Goal: Book appointment/travel/reservation

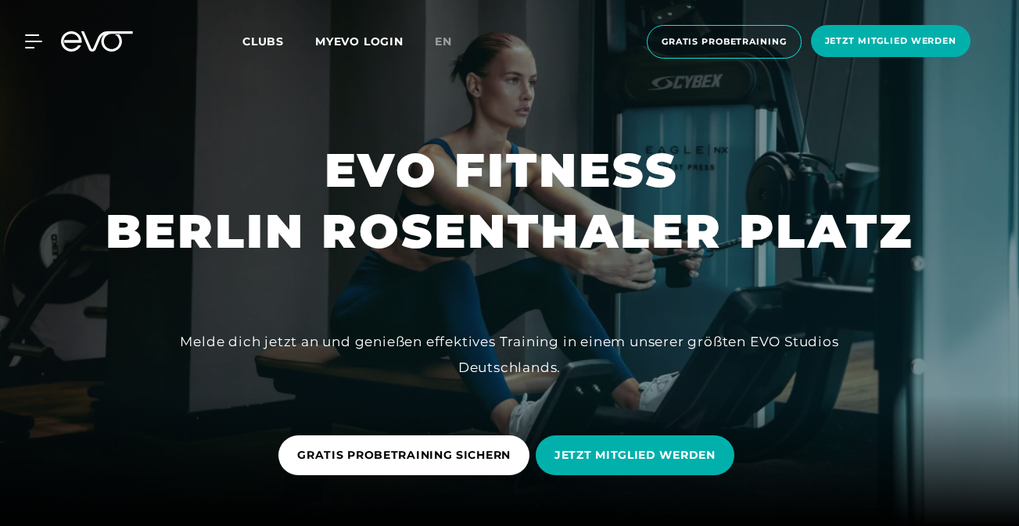
scroll to position [56, 0]
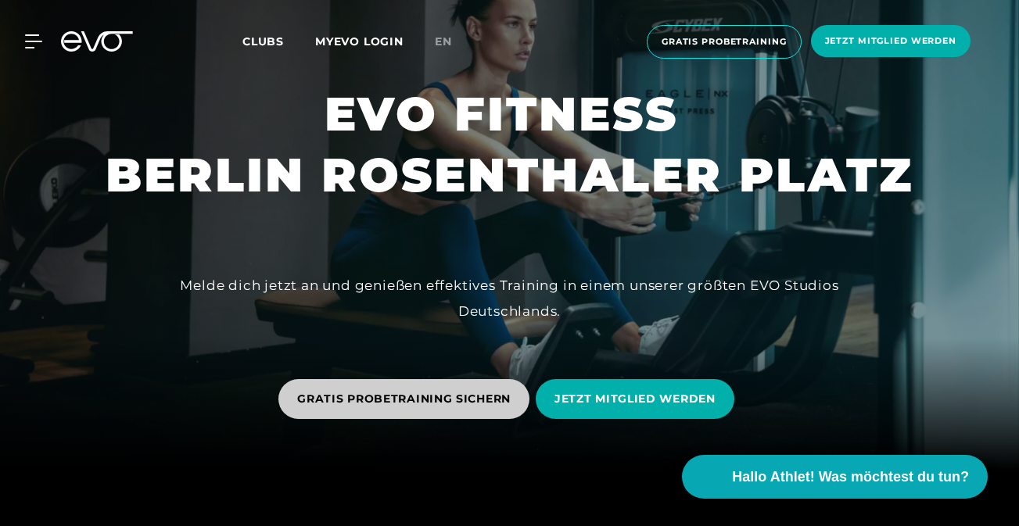
click at [392, 400] on span "GRATIS PROBETRAINING SICHERN" at bounding box center [403, 399] width 213 height 16
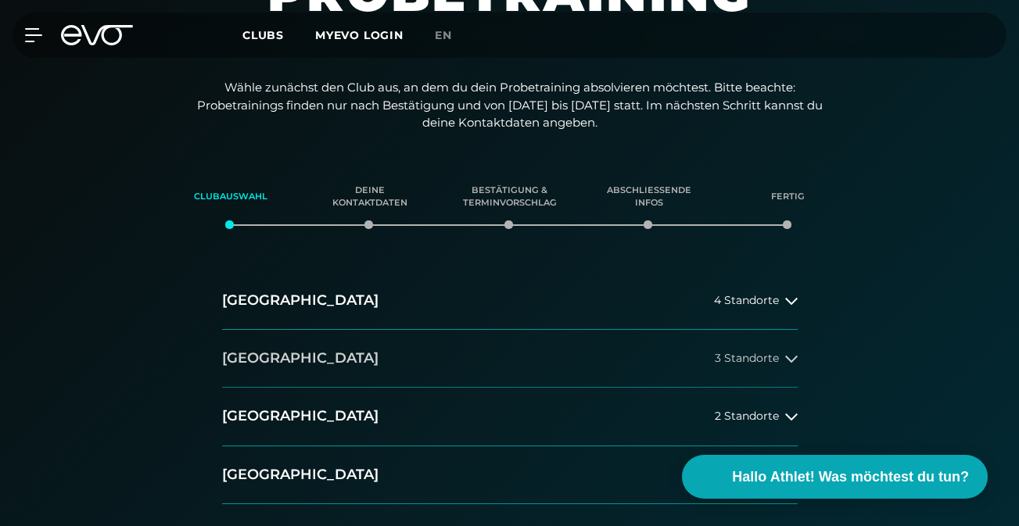
scroll to position [294, 0]
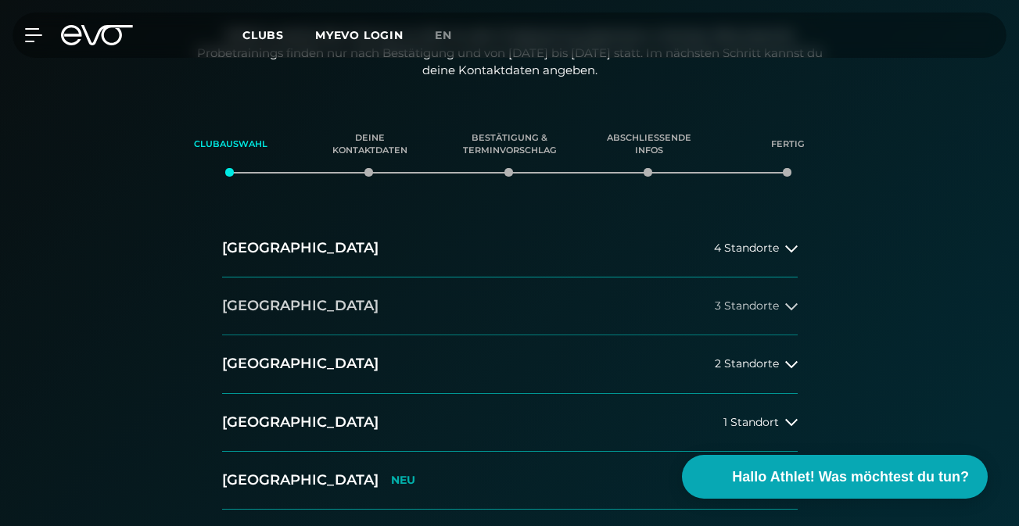
click at [730, 310] on span "3 Standorte" at bounding box center [747, 306] width 64 height 12
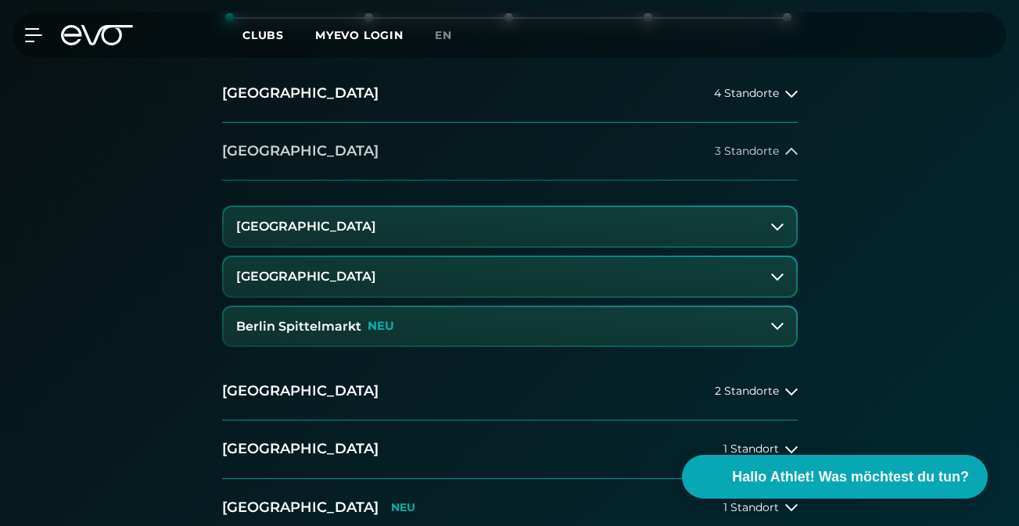
scroll to position [452, 0]
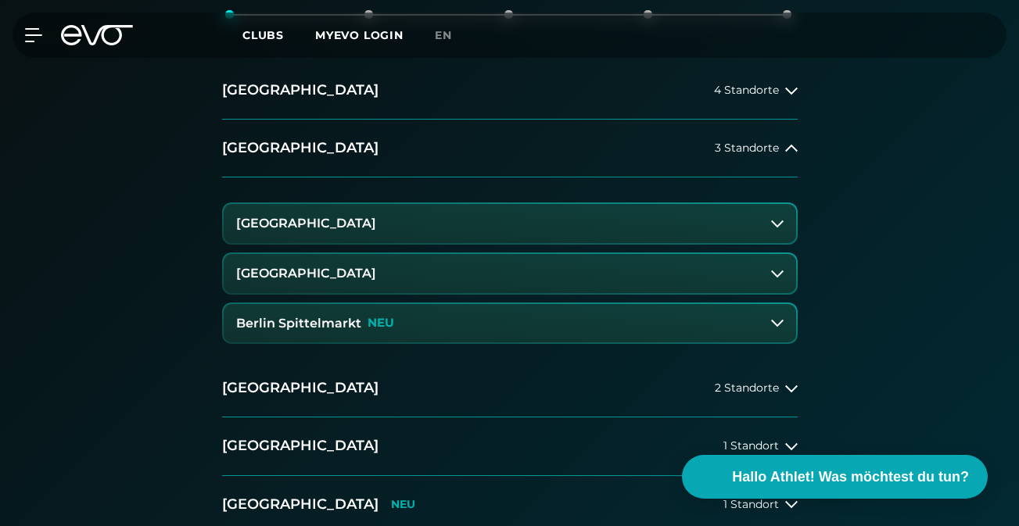
click at [492, 282] on button "[GEOGRAPHIC_DATA]" at bounding box center [510, 273] width 572 height 39
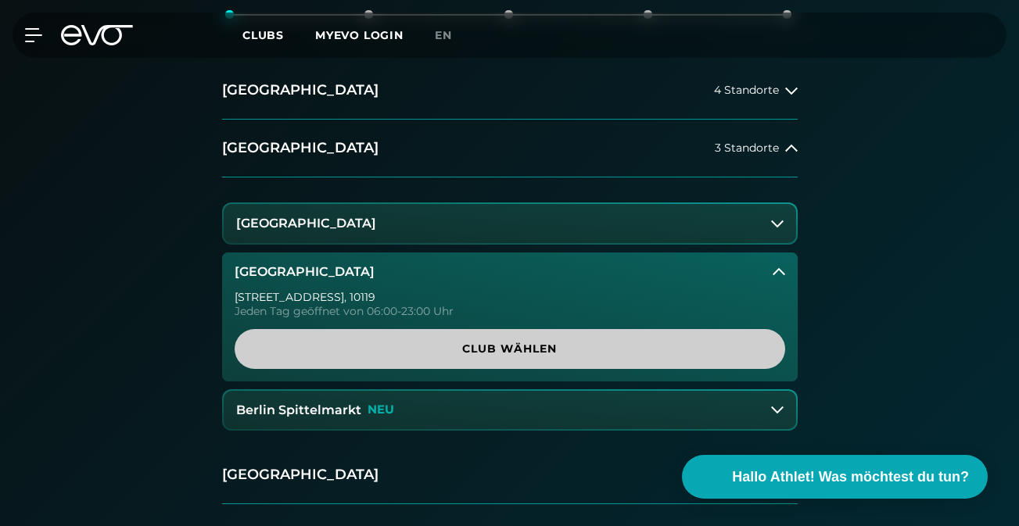
click at [552, 350] on span "Club wählen" at bounding box center [509, 349] width 513 height 16
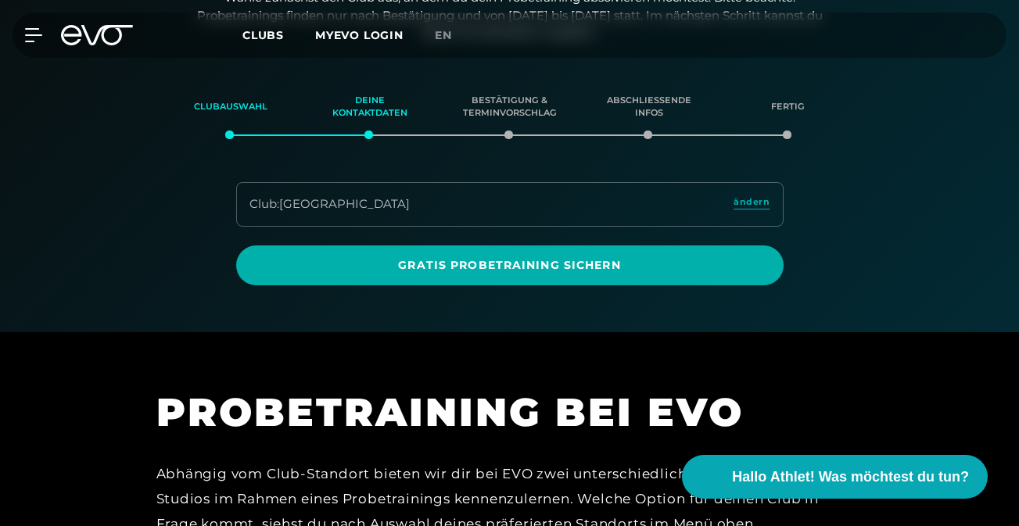
scroll to position [331, 0]
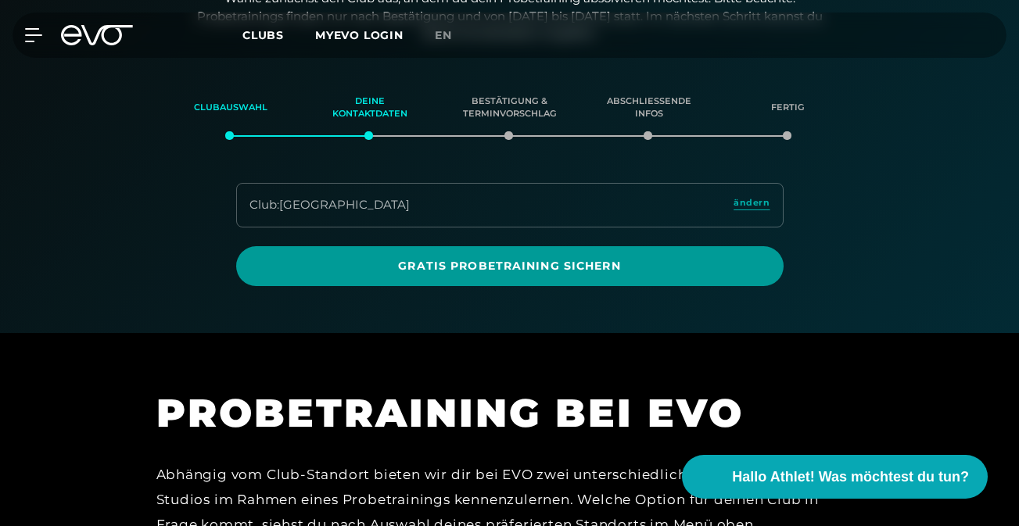
click at [552, 274] on span "Gratis Probetraining sichern" at bounding box center [510, 266] width 510 height 16
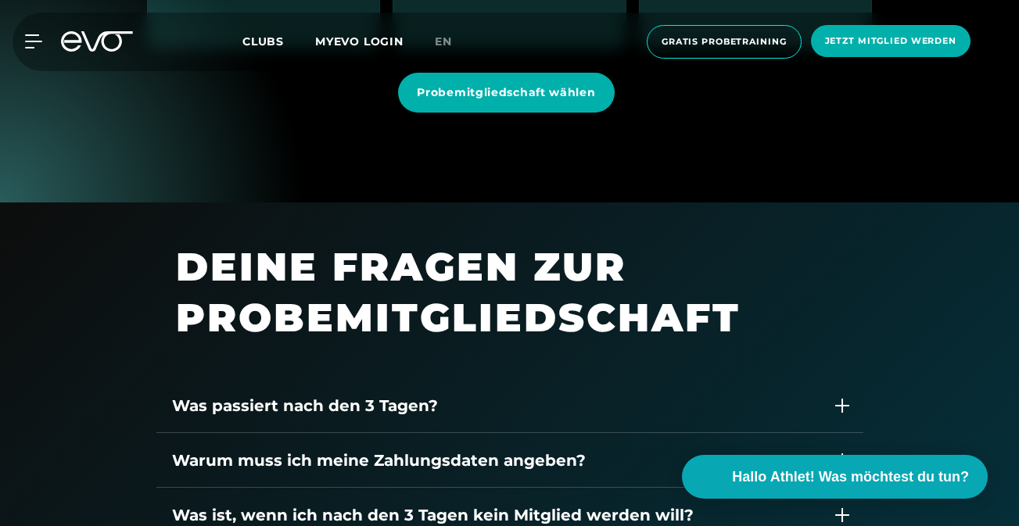
scroll to position [1839, 0]
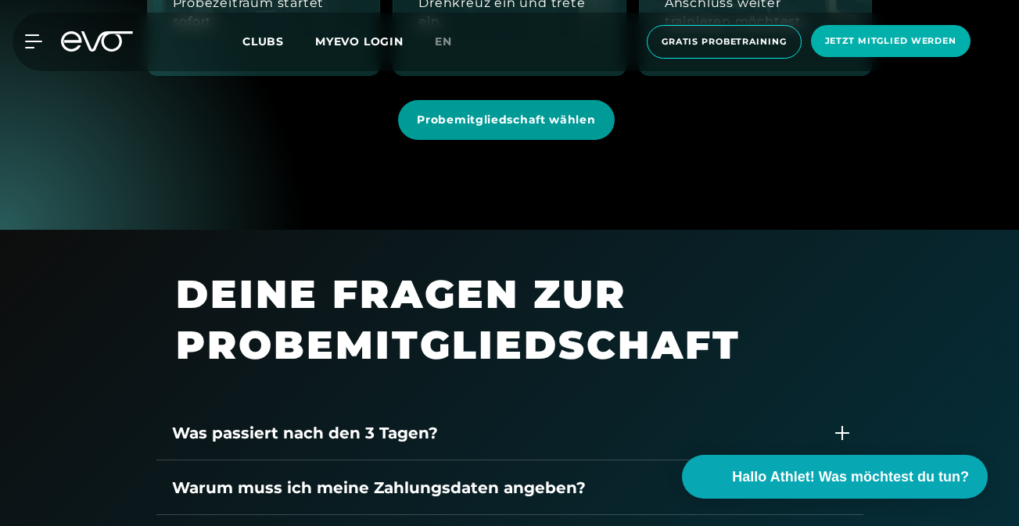
click at [531, 122] on span "Probemitgliedschaft wählen" at bounding box center [506, 120] width 178 height 16
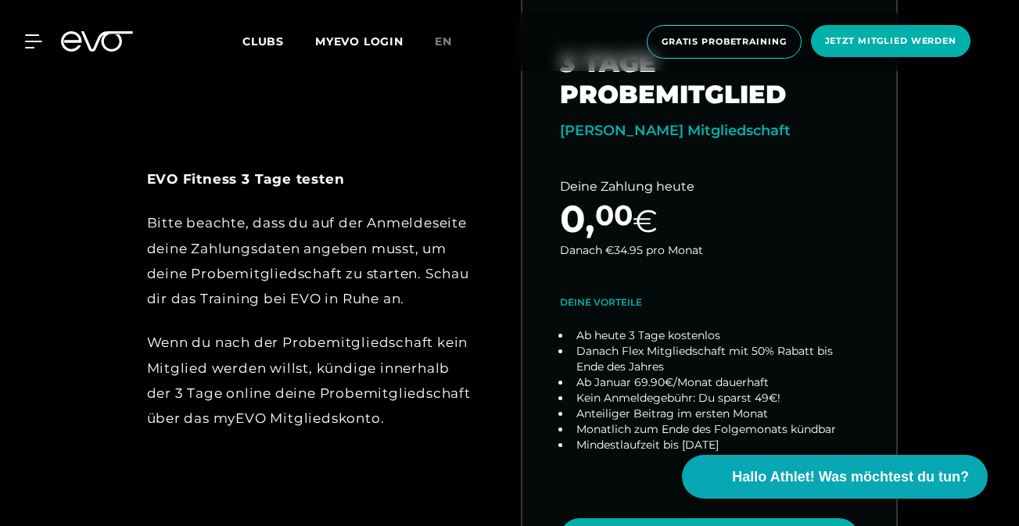
scroll to position [718, 0]
